Goal: Check status: Check status

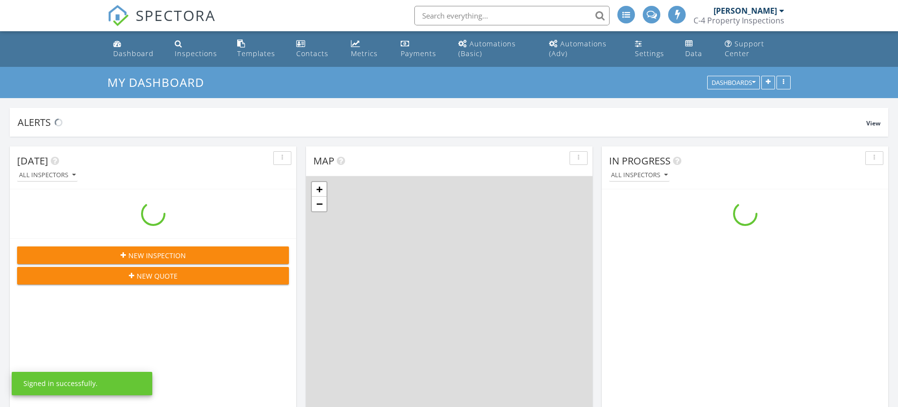
scroll to position [1130, 920]
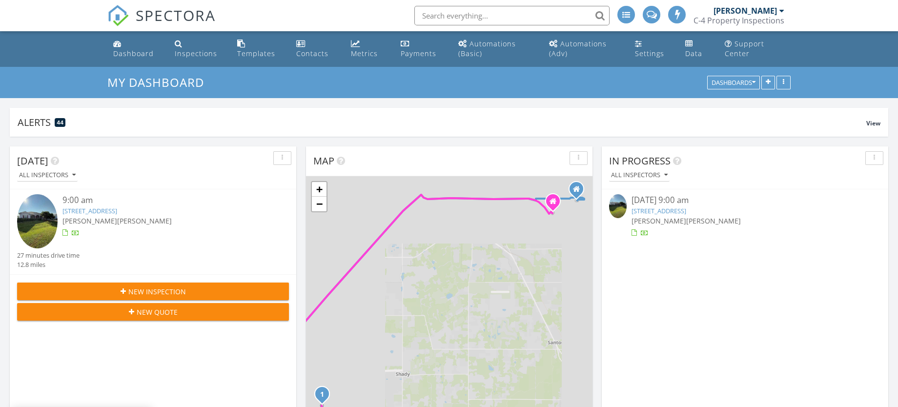
click at [690, 202] on div "08/28/25 9:00 am" at bounding box center [745, 200] width 227 height 12
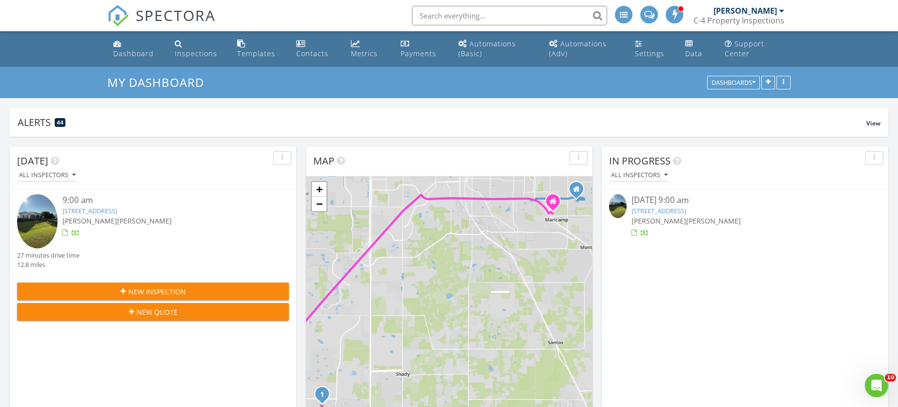
scroll to position [0, 0]
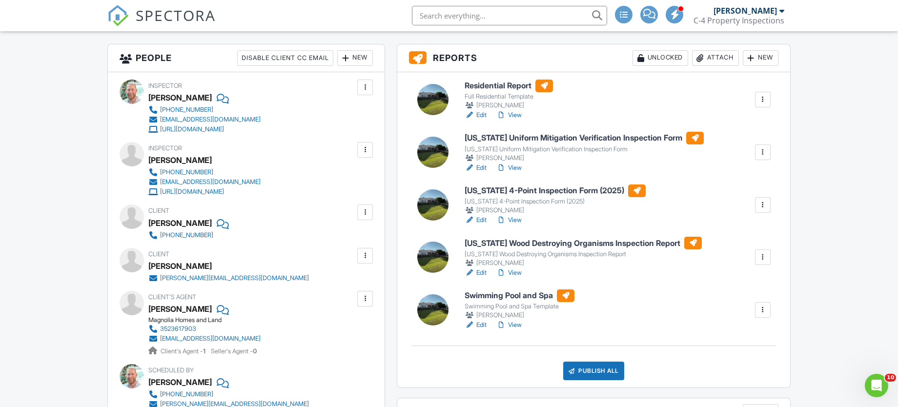
scroll to position [228, 0]
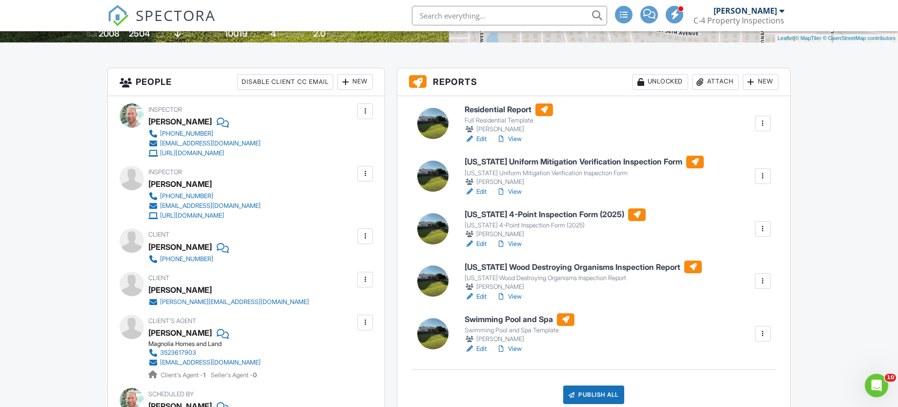
click at [520, 139] on link "View" at bounding box center [509, 139] width 25 height 10
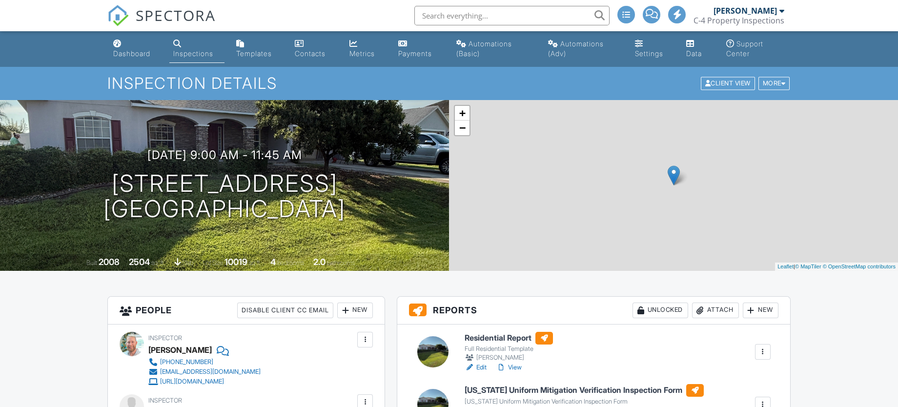
scroll to position [219, 0]
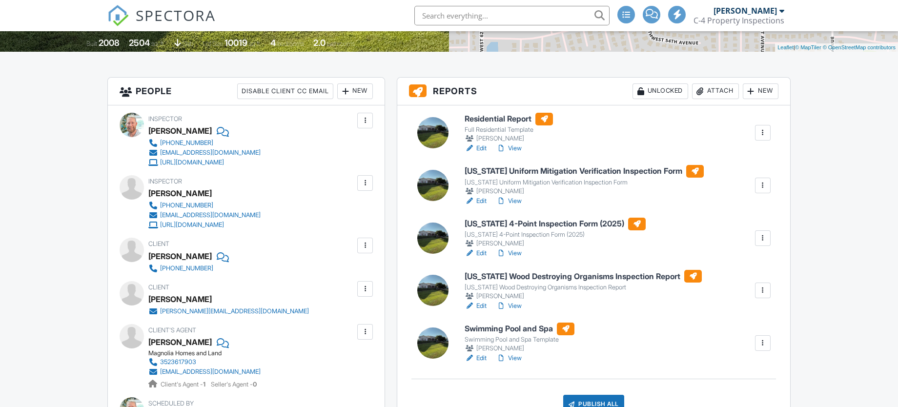
click at [516, 253] on link "View" at bounding box center [509, 254] width 25 height 10
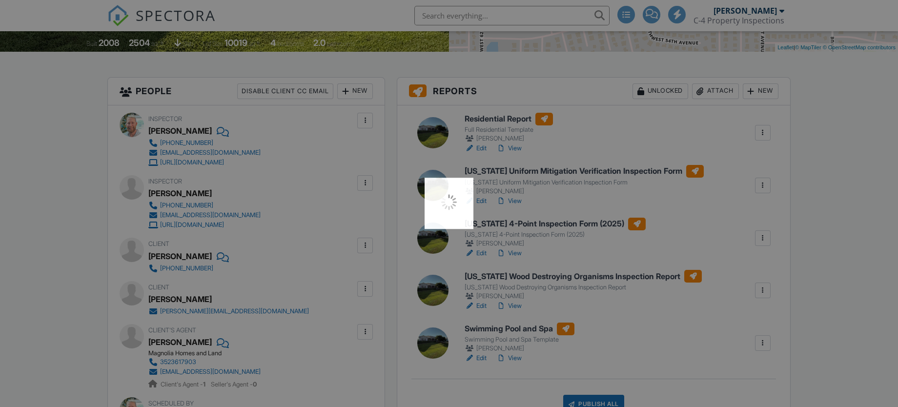
scroll to position [0, 0]
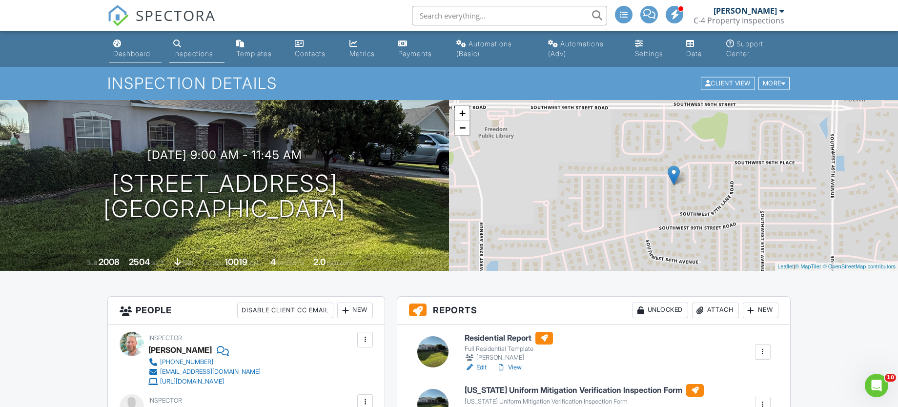
click at [128, 45] on link "Dashboard" at bounding box center [135, 49] width 52 height 28
